Goal: Find specific page/section: Find specific page/section

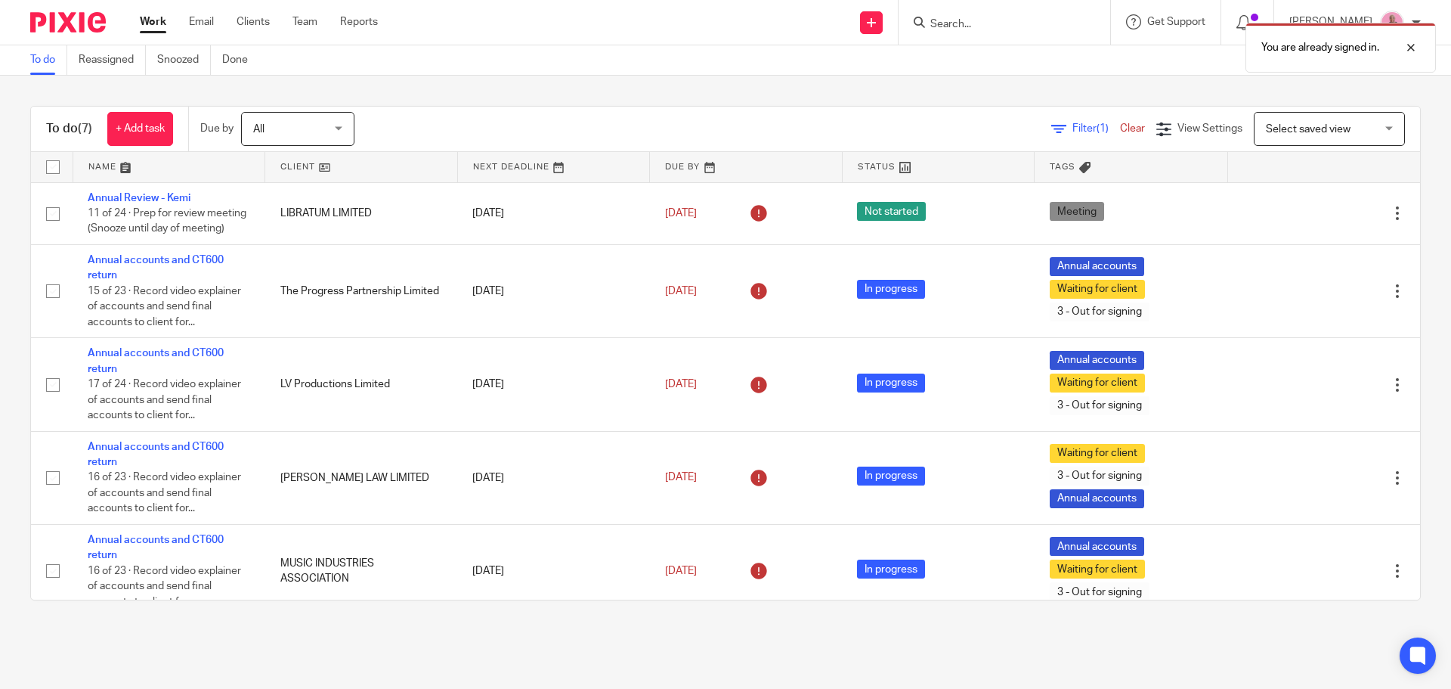
click at [980, 22] on div "You are already signed in." at bounding box center [1081, 43] width 711 height 57
click at [1411, 47] on div at bounding box center [1399, 48] width 41 height 18
click at [1026, 26] on div "You are already signed in." at bounding box center [1081, 43] width 711 height 57
click at [1026, 26] on input "Search" at bounding box center [997, 25] width 136 height 14
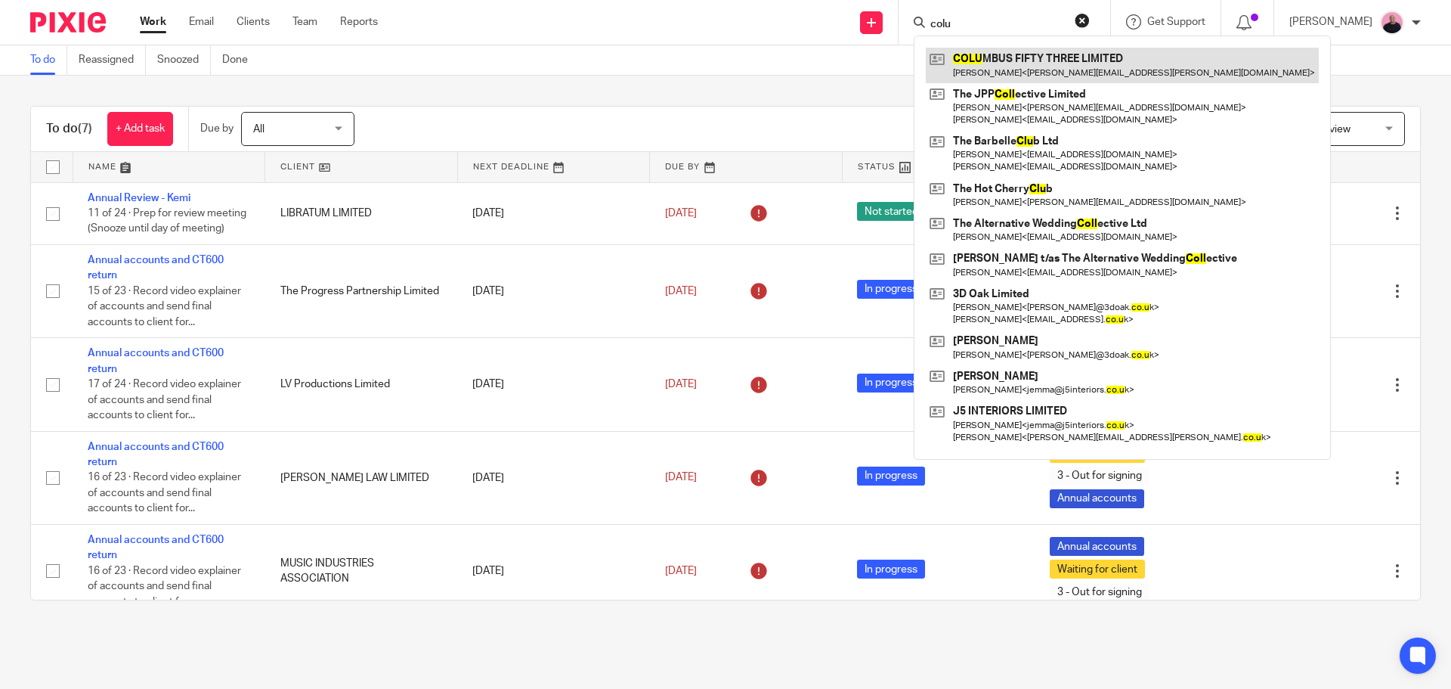
type input "colu"
click at [1079, 62] on link at bounding box center [1122, 65] width 393 height 35
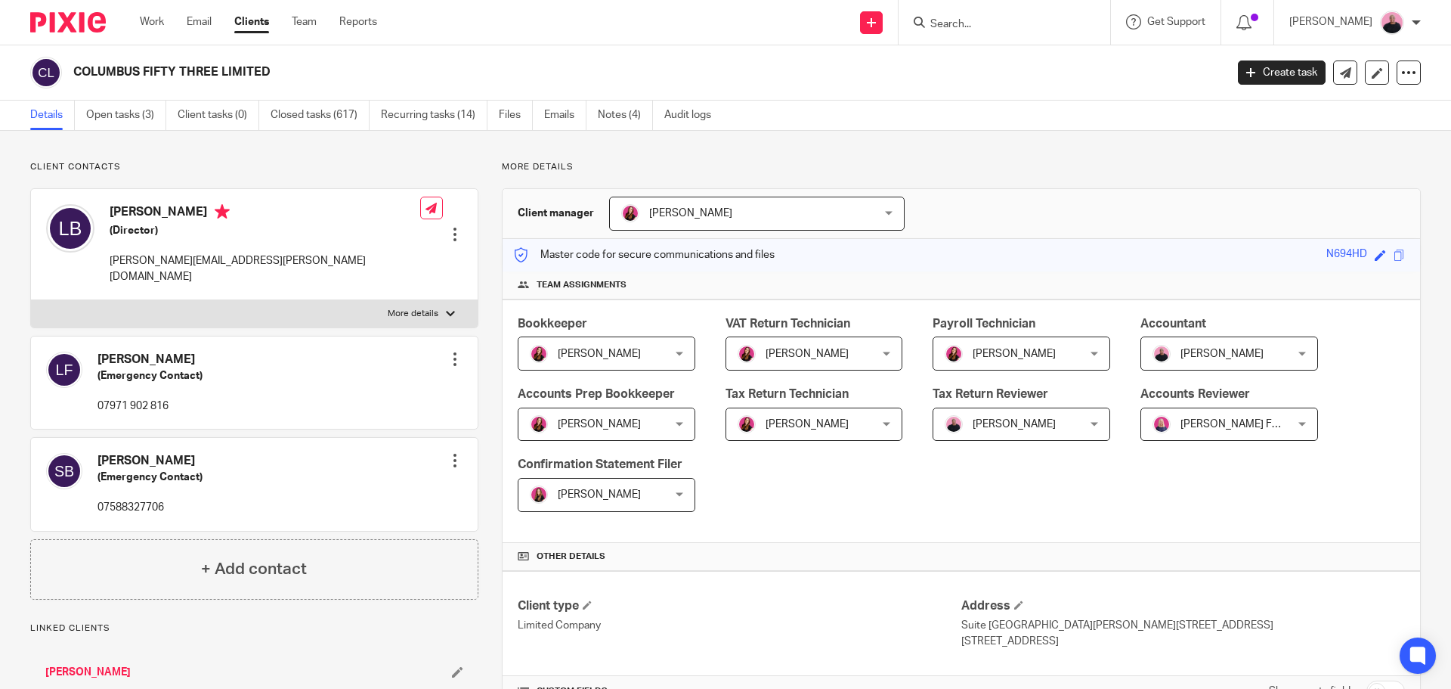
drag, startPoint x: 76, startPoint y: 68, endPoint x: 291, endPoint y: 67, distance: 215.4
click at [291, 67] on h2 "COLUMBUS FIFTY THREE LIMITED" at bounding box center [530, 72] width 914 height 16
copy h2 "COLUMBUS FIFTY THREE LIMITED"
click at [987, 20] on input "Search" at bounding box center [997, 25] width 136 height 14
paste input "[PERSON_NAME]"
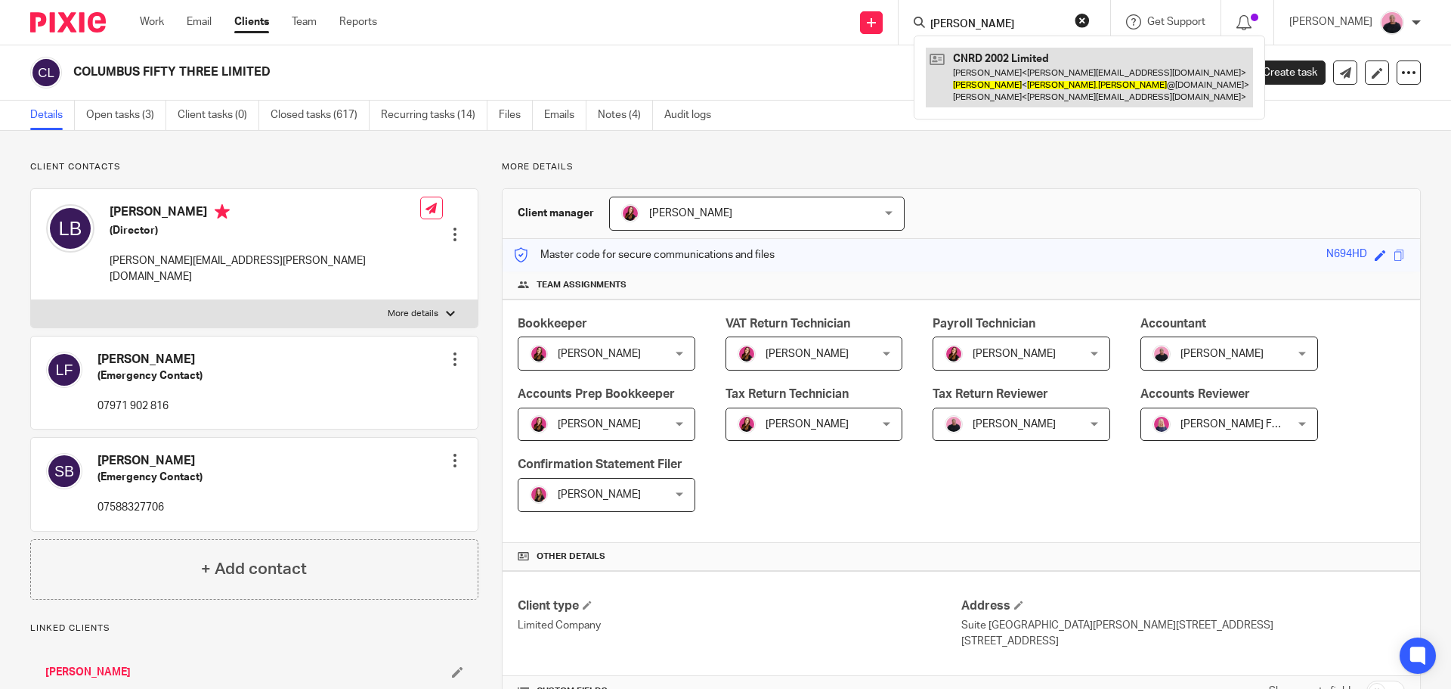
type input "[PERSON_NAME]"
click at [1035, 67] on link at bounding box center [1089, 78] width 327 height 60
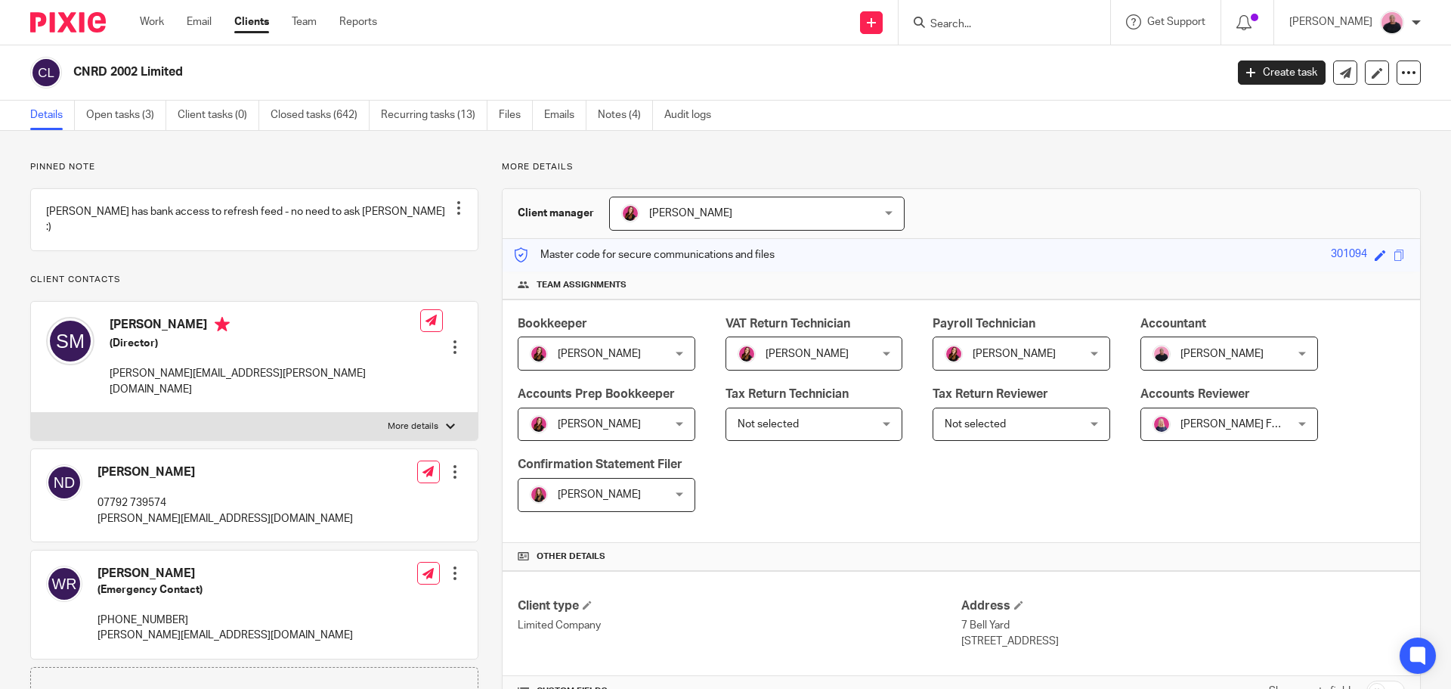
click at [446, 422] on div at bounding box center [450, 426] width 9 height 9
click at [31, 413] on input "More details" at bounding box center [30, 412] width 1 height 1
checkbox input "true"
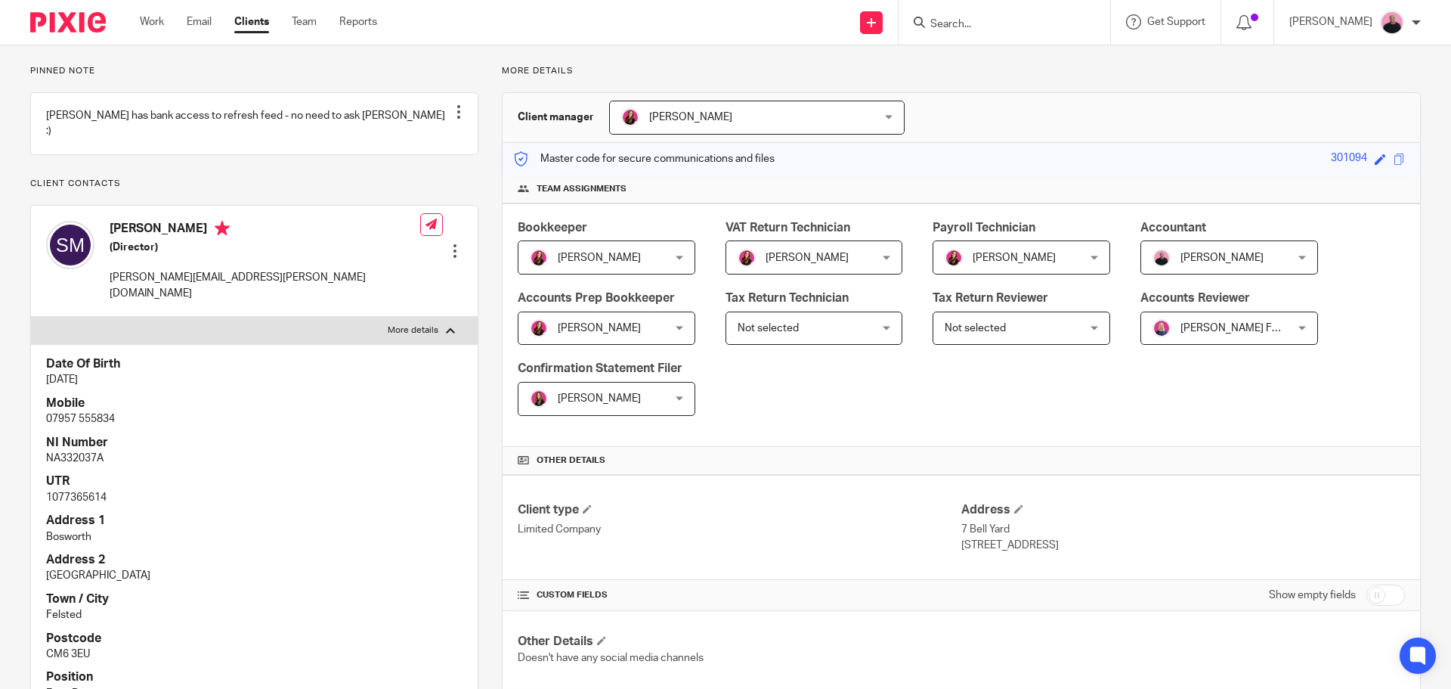
scroll to position [302, 0]
